Goal: Task Accomplishment & Management: Manage account settings

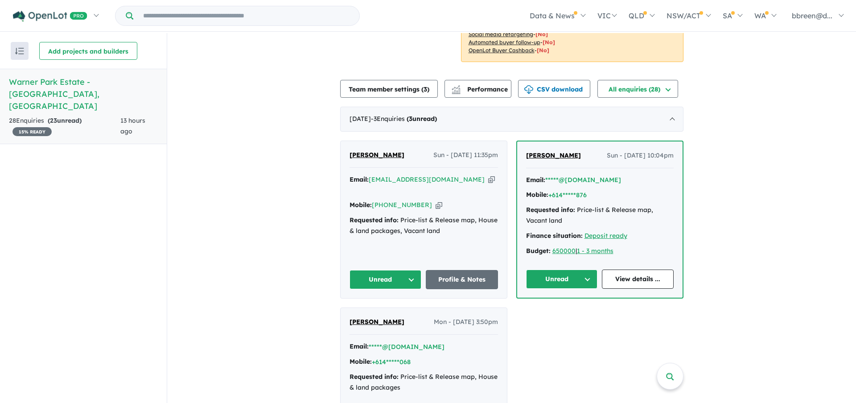
scroll to position [170, 0]
click at [371, 154] on span "[PERSON_NAME]" at bounding box center [376, 154] width 55 height 8
click at [548, 154] on span "[PERSON_NAME]" at bounding box center [553, 154] width 55 height 8
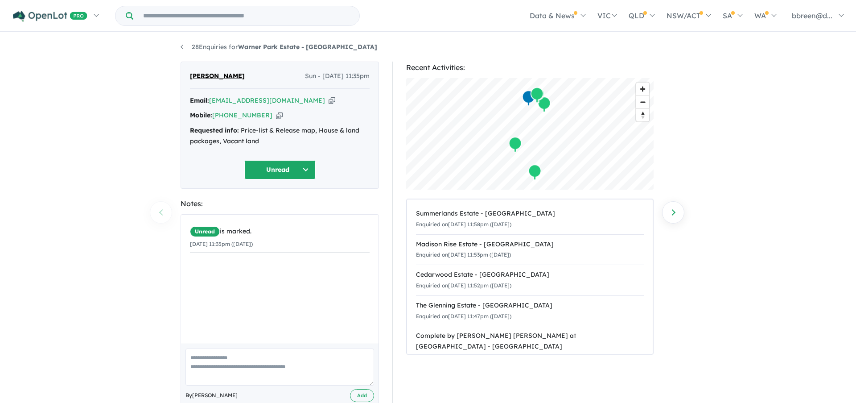
click at [276, 117] on icon "button" at bounding box center [279, 115] width 7 height 9
click at [276, 118] on icon "button" at bounding box center [279, 115] width 7 height 9
click at [329, 98] on icon "button" at bounding box center [332, 100] width 7 height 9
click at [304, 165] on button "Unread" at bounding box center [279, 169] width 71 height 19
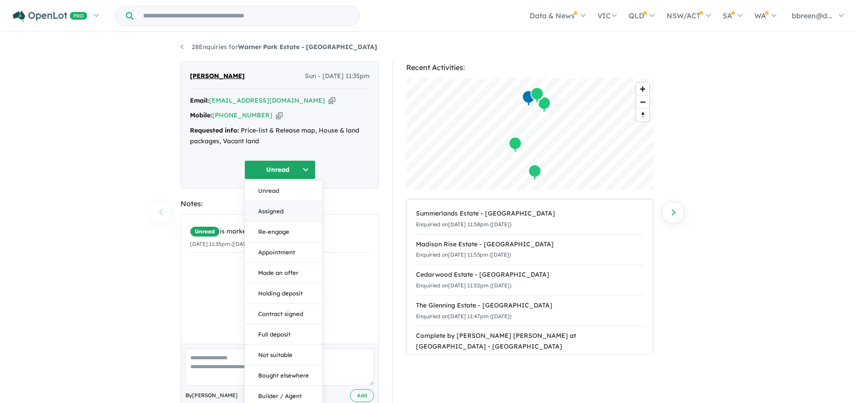
click at [281, 209] on button "Assigned" at bounding box center [284, 211] width 78 height 21
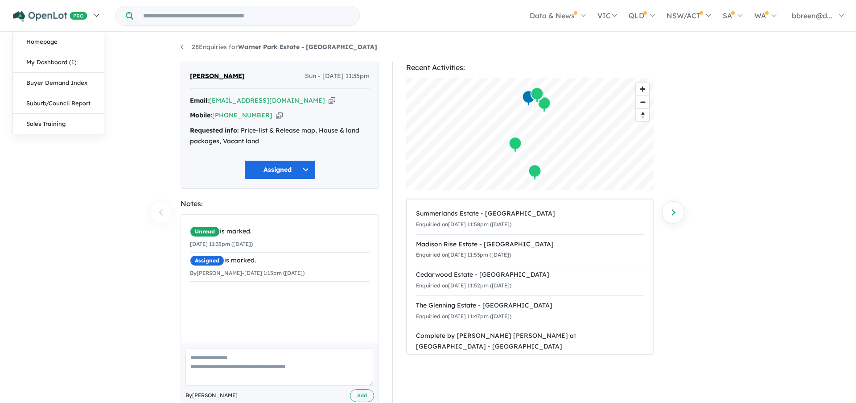
click at [63, 16] on img at bounding box center [50, 16] width 74 height 11
click at [72, 15] on img at bounding box center [50, 16] width 74 height 11
click at [62, 39] on link "Homepage" at bounding box center [58, 42] width 91 height 21
click at [62, 65] on link "My Dashboard (1)" at bounding box center [58, 62] width 91 height 21
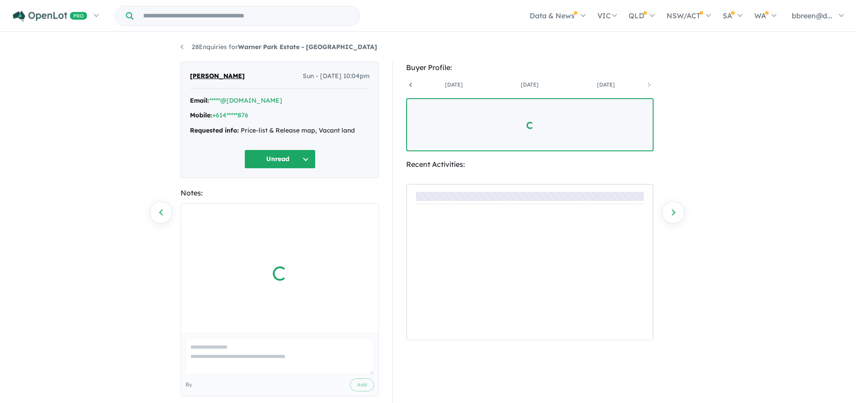
scroll to position [0, 142]
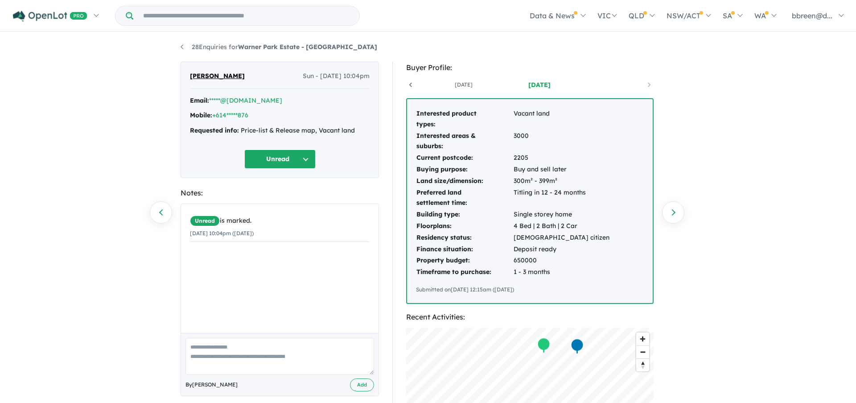
click at [209, 77] on span "[PERSON_NAME]" at bounding box center [217, 76] width 55 height 11
click at [285, 160] on button "Unread" at bounding box center [279, 158] width 71 height 19
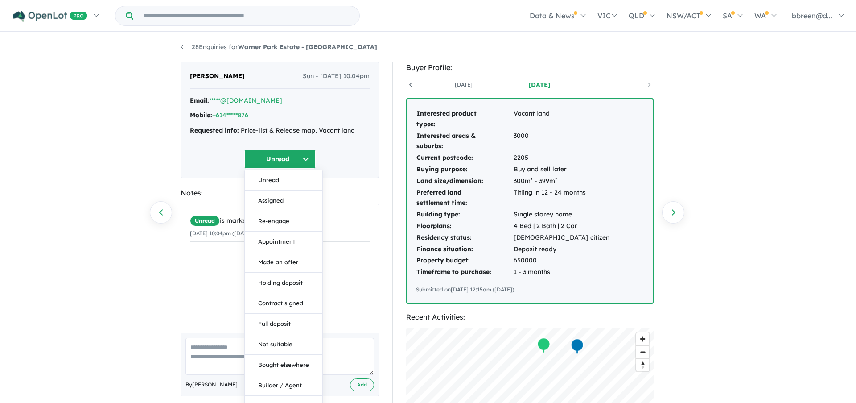
click at [288, 133] on div "Requested info: Price-list & Release map, Vacant land" at bounding box center [280, 130] width 180 height 11
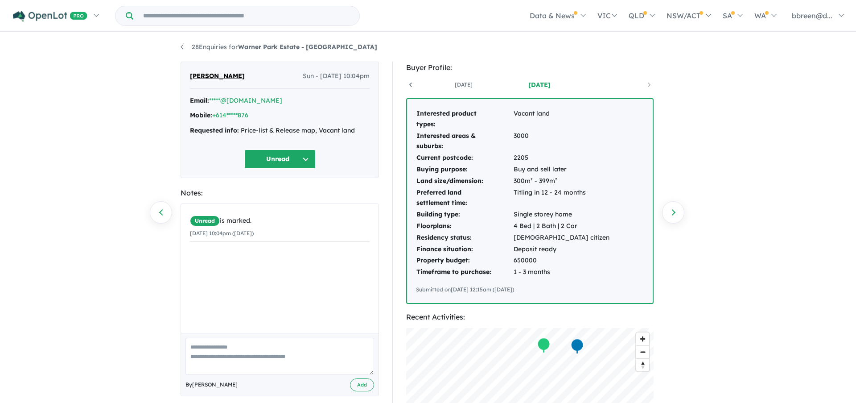
click at [213, 77] on span "[PERSON_NAME]" at bounding box center [217, 76] width 55 height 11
click at [335, 80] on span "Sun - [DATE] 10:04pm" at bounding box center [336, 76] width 67 height 11
click at [322, 75] on span "Sun - [DATE] 10:04pm" at bounding box center [336, 76] width 67 height 11
click at [235, 98] on link "*****@[DOMAIN_NAME]" at bounding box center [245, 100] width 73 height 8
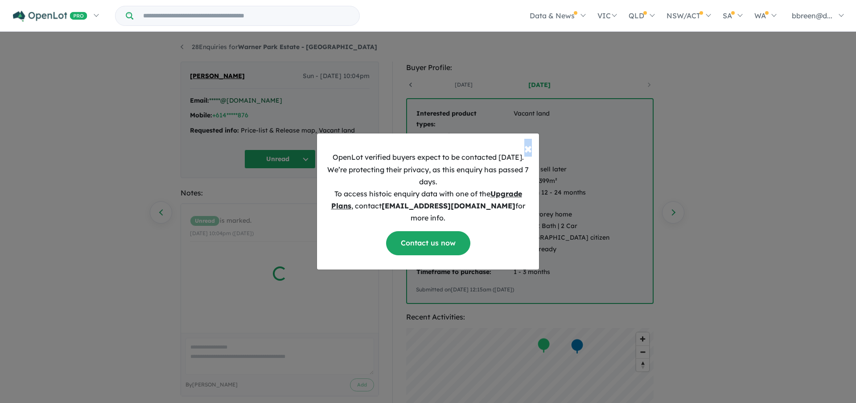
click at [235, 98] on div "× Close OpenLot verified buyers expect to be contacted within 1 week. We’re pro…" at bounding box center [428, 201] width 856 height 403
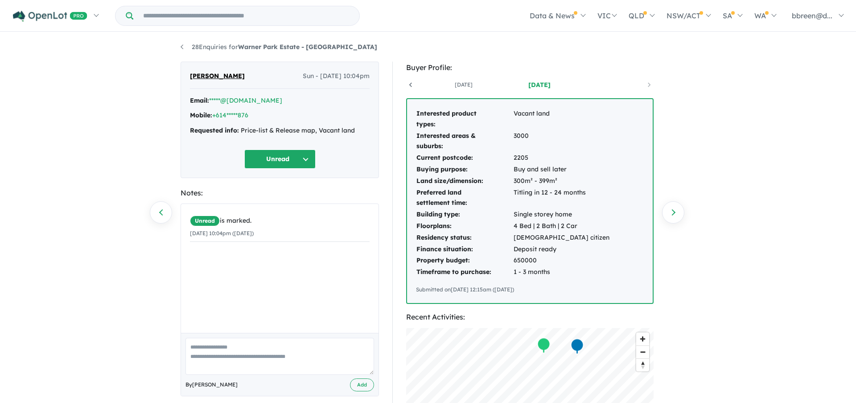
click at [213, 74] on span "[PERSON_NAME]" at bounding box center [217, 76] width 55 height 11
click at [388, 87] on div "Buyer Profile: 2 years ago 1 year ago 15 days ago 15 days ago Interested produc…" at bounding box center [534, 340] width 296 height 556
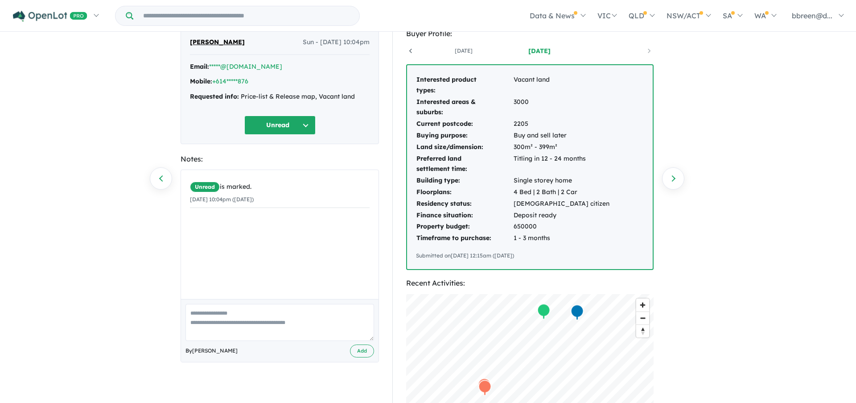
scroll to position [0, 0]
